Goal: Task Accomplishment & Management: Manage account settings

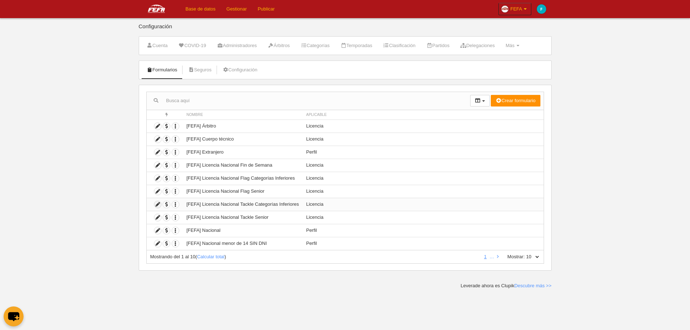
click at [156, 203] on icon at bounding box center [157, 204] width 7 height 7
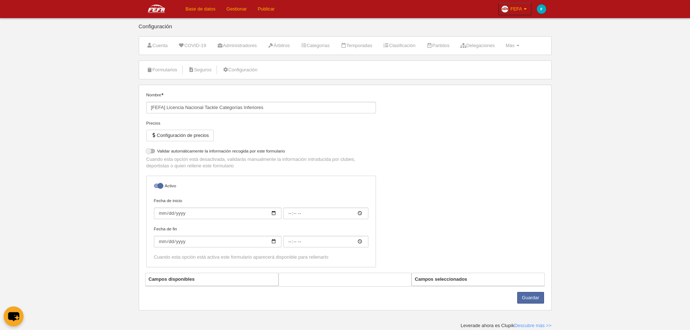
select select "selected"
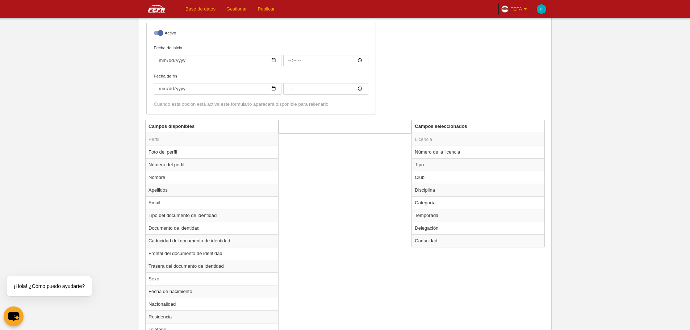
scroll to position [36, 0]
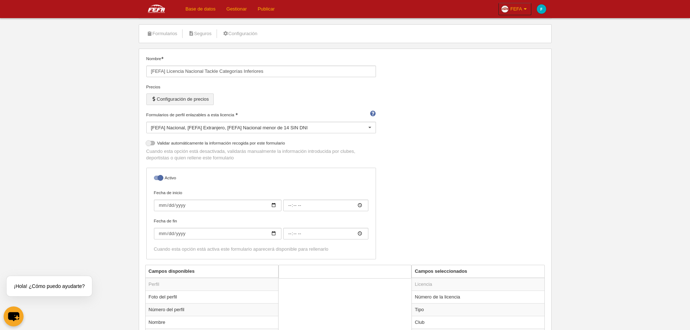
click at [184, 101] on button "Configuración de precios" at bounding box center [179, 99] width 67 height 12
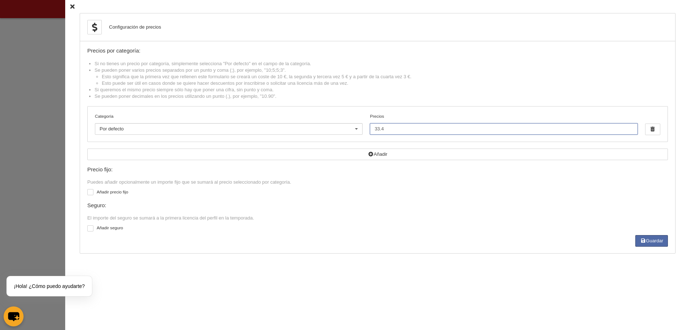
drag, startPoint x: 402, startPoint y: 130, endPoint x: 312, endPoint y: 128, distance: 90.6
click at [312, 128] on div "Categoría Por defecto Por defecto Flag +35 Flag Open Mixta Flag Senior Femenina…" at bounding box center [378, 124] width 580 height 35
type input "103"
click at [88, 192] on label at bounding box center [91, 192] width 9 height 7
click at [88, 192] on input "checkbox" at bounding box center [90, 193] width 5 height 5
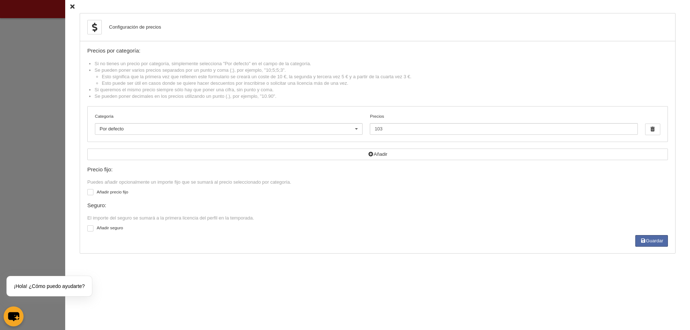
checkbox input "true"
click at [126, 213] on input "Importe fijo" at bounding box center [157, 215] width 141 height 12
type input "30"
click at [312, 229] on div "Precio fijo: Puedes añadir opcionalmente un importe fijo que se sumará al preci…" at bounding box center [377, 215] width 581 height 97
click at [648, 262] on div "Precio fijo: Puedes añadir opcionalmente un importe fijo que se sumará al preci…" at bounding box center [377, 215] width 581 height 97
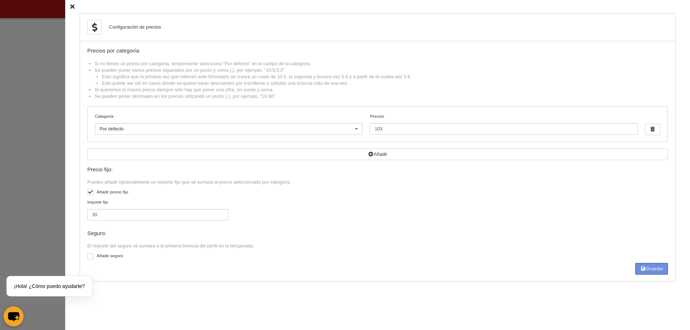
click at [648, 266] on button "Guardar" at bounding box center [651, 269] width 33 height 12
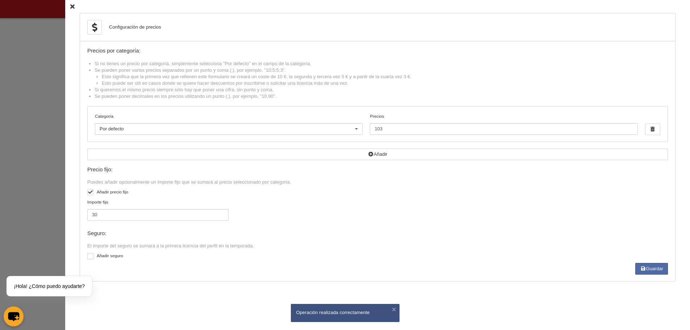
click at [70, 7] on icon at bounding box center [72, 6] width 4 height 5
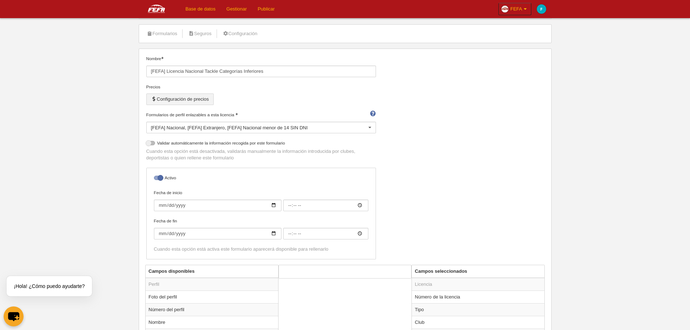
click at [178, 98] on button "Configuración de precios" at bounding box center [179, 99] width 67 height 12
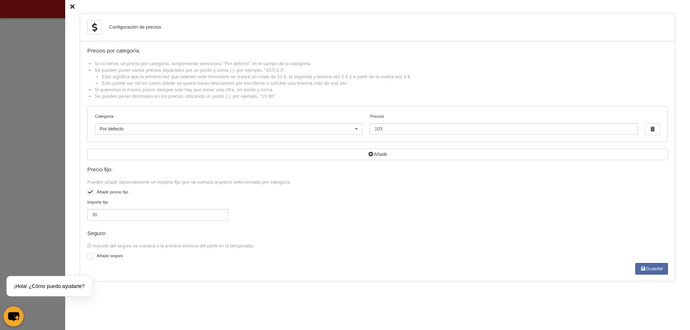
click at [67, 11] on div "Configuración de precios Precios por categoría: Si no tienes un precio por cate…" at bounding box center [377, 165] width 625 height 330
click at [70, 7] on icon at bounding box center [72, 6] width 4 height 5
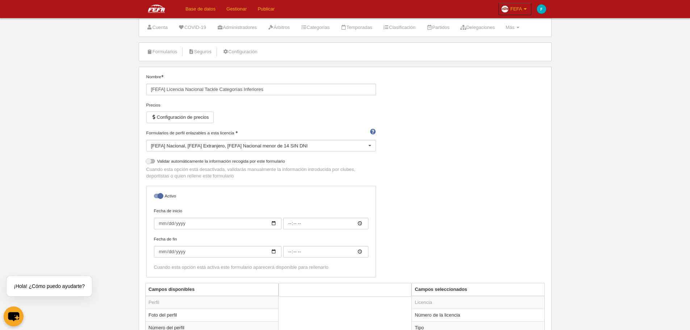
scroll to position [0, 0]
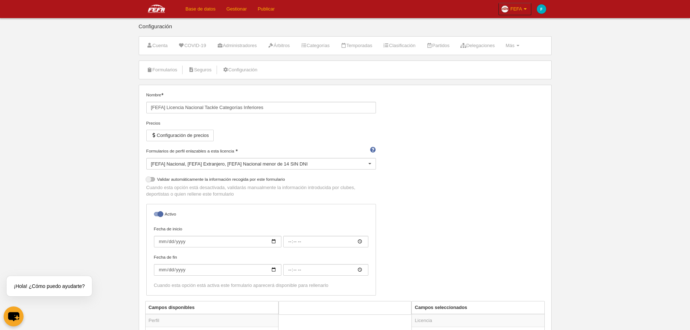
click at [536, 46] on ul "Cuenta COVID-19 Administradores Árbitros Categorías Temporadas Clasificación Pa…" at bounding box center [345, 46] width 412 height 18
drag, startPoint x: 536, startPoint y: 46, endPoint x: 531, endPoint y: 47, distance: 5.3
click at [536, 46] on ul "Cuenta COVID-19 Administradores Árbitros Categorías Temporadas Clasificación Pa…" at bounding box center [345, 46] width 412 height 18
click at [523, 47] on link "Más Menú" at bounding box center [513, 45] width 22 height 11
click at [504, 75] on link "Formularios" at bounding box center [489, 75] width 67 height 12
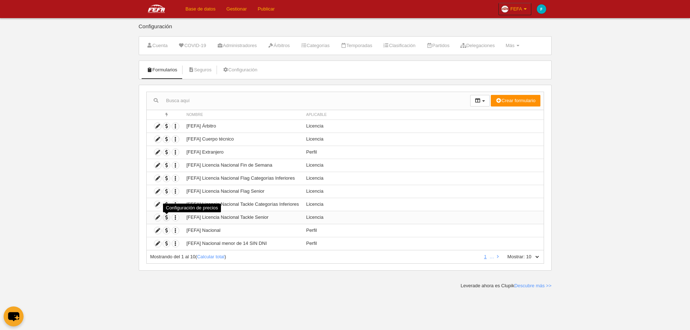
click at [166, 216] on span "button" at bounding box center [166, 217] width 7 height 7
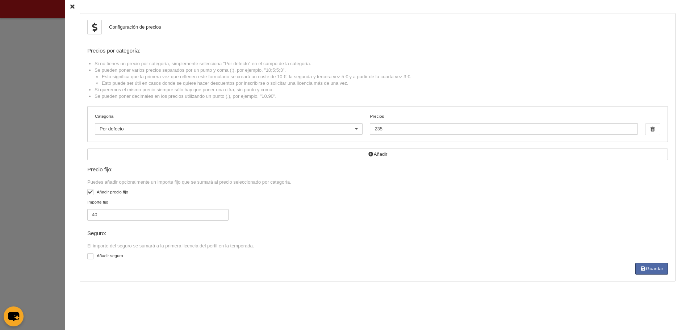
click at [70, 6] on icon at bounding box center [72, 6] width 4 height 5
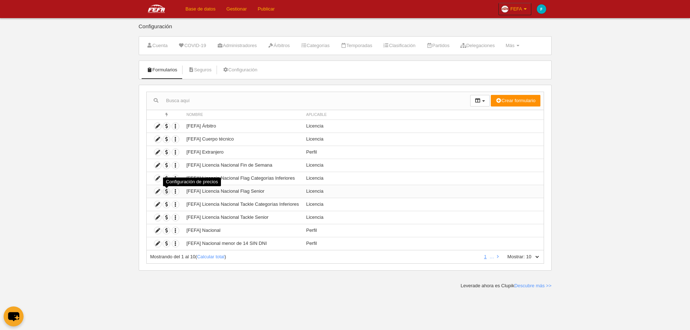
click at [167, 192] on span "button" at bounding box center [166, 191] width 7 height 7
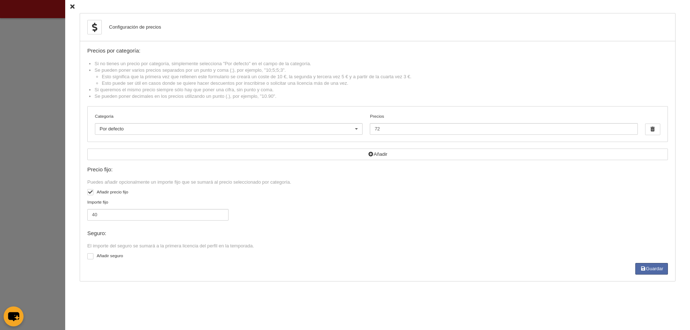
click at [70, 7] on icon at bounding box center [72, 6] width 4 height 5
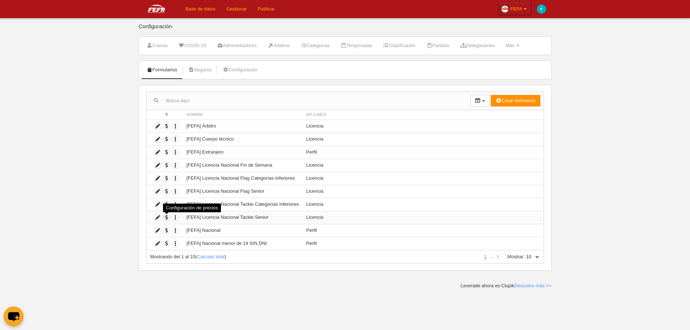
click at [166, 216] on span "button" at bounding box center [166, 217] width 7 height 7
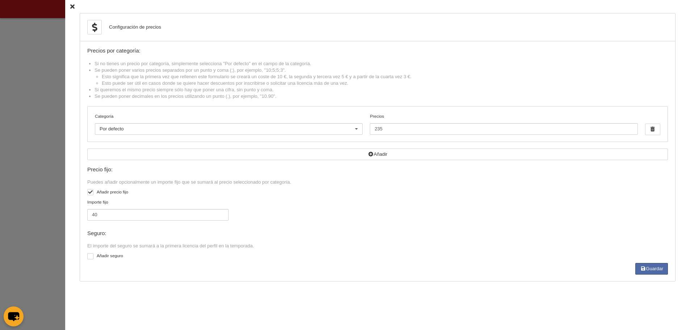
click at [70, 6] on icon at bounding box center [72, 6] width 4 height 5
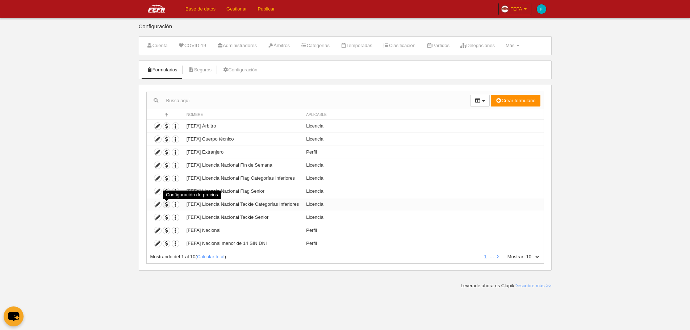
click at [167, 205] on span "button" at bounding box center [166, 204] width 7 height 7
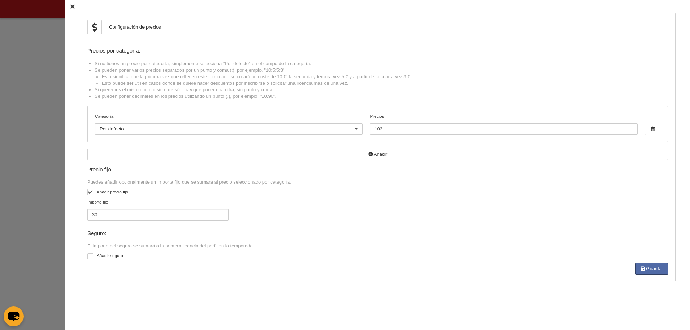
click at [70, 8] on icon at bounding box center [72, 6] width 4 height 5
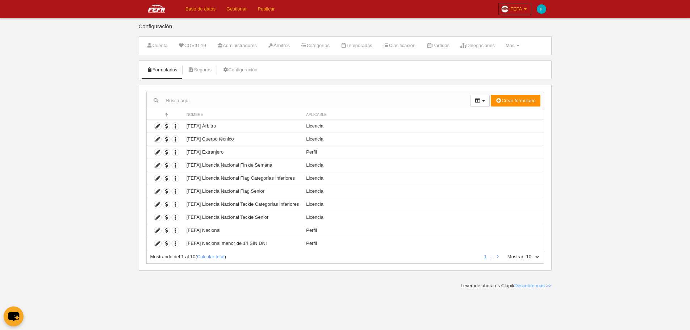
click at [233, 10] on link "Gestionar" at bounding box center [236, 9] width 31 height 18
